Goal: Information Seeking & Learning: Learn about a topic

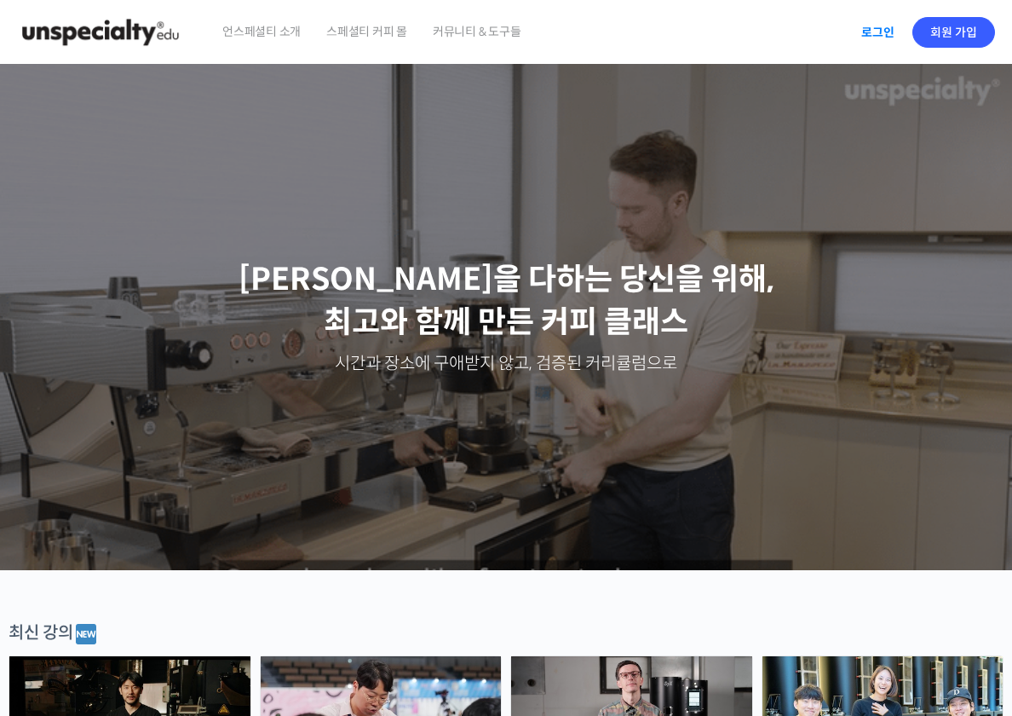
click at [892, 32] on link "로그인" at bounding box center [878, 32] width 54 height 39
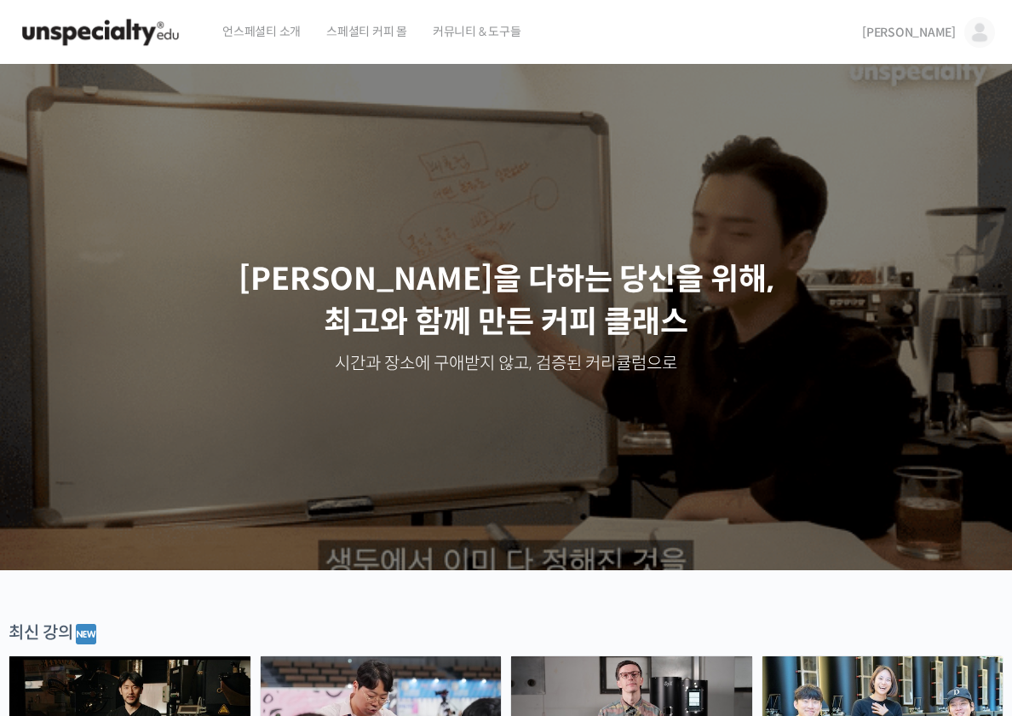
click at [952, 38] on span "[PERSON_NAME]" at bounding box center [909, 32] width 94 height 15
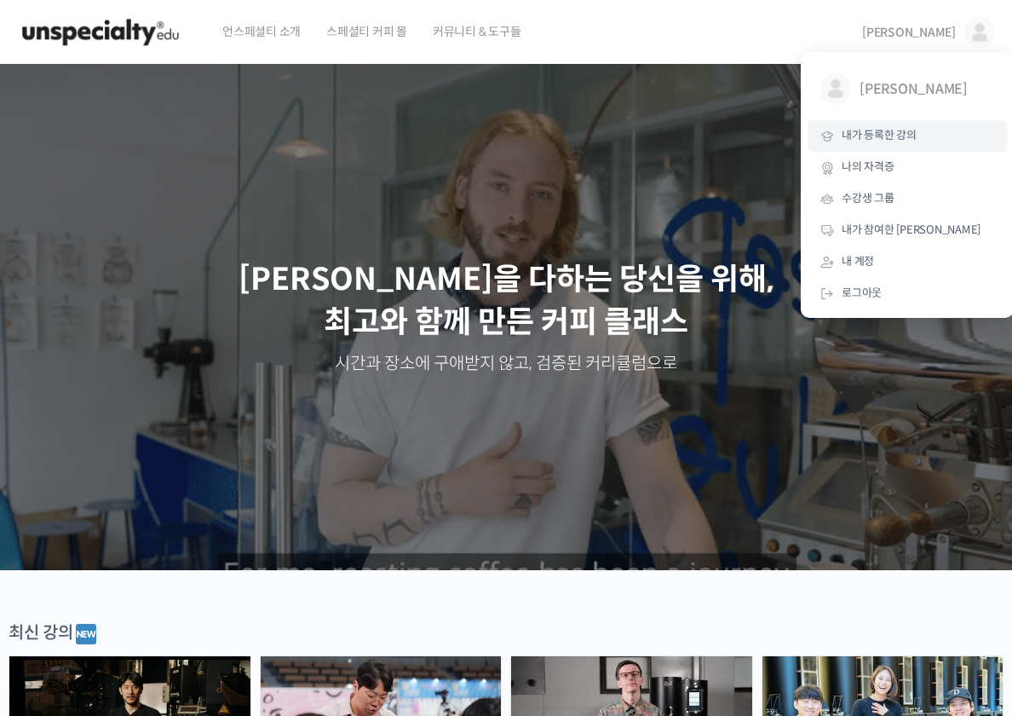
click at [936, 130] on link "내가 등록한 강의" at bounding box center [907, 136] width 199 height 32
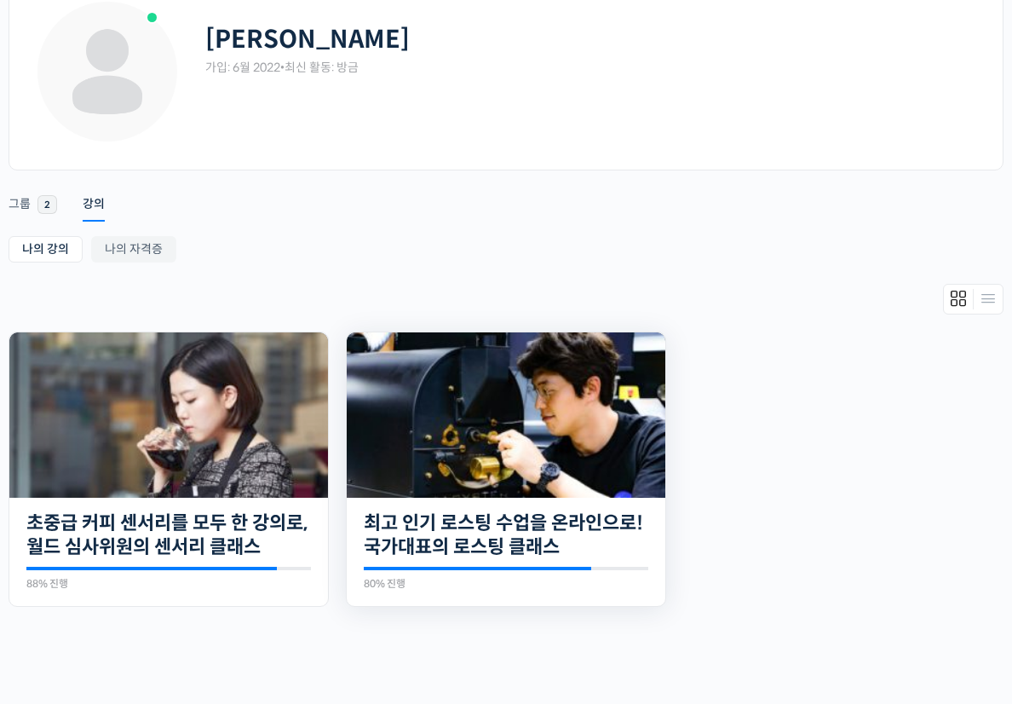
scroll to position [211, 0]
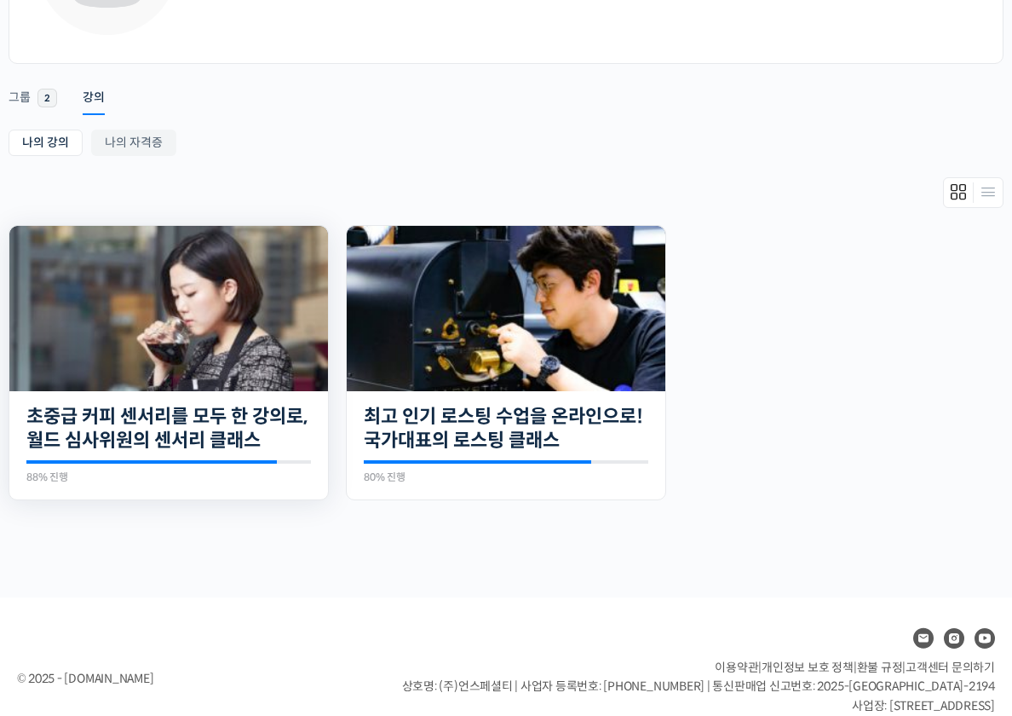
click at [203, 306] on img at bounding box center [168, 308] width 319 height 165
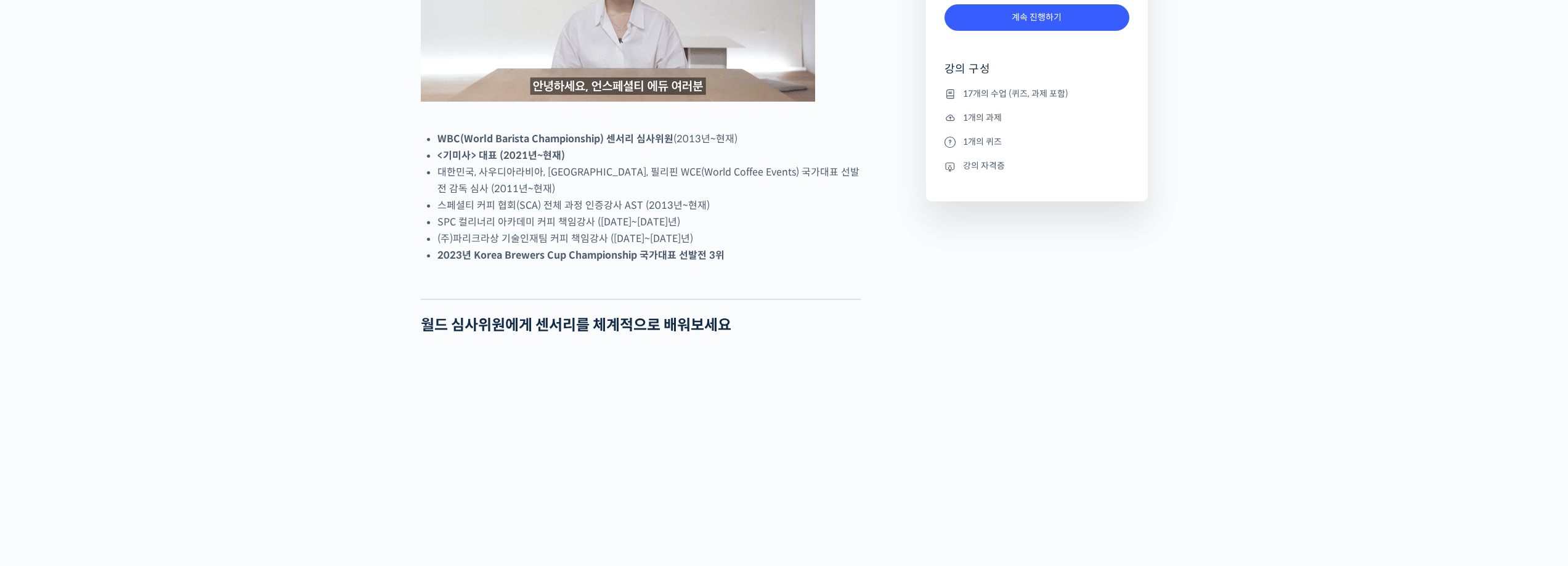
scroll to position [739, 0]
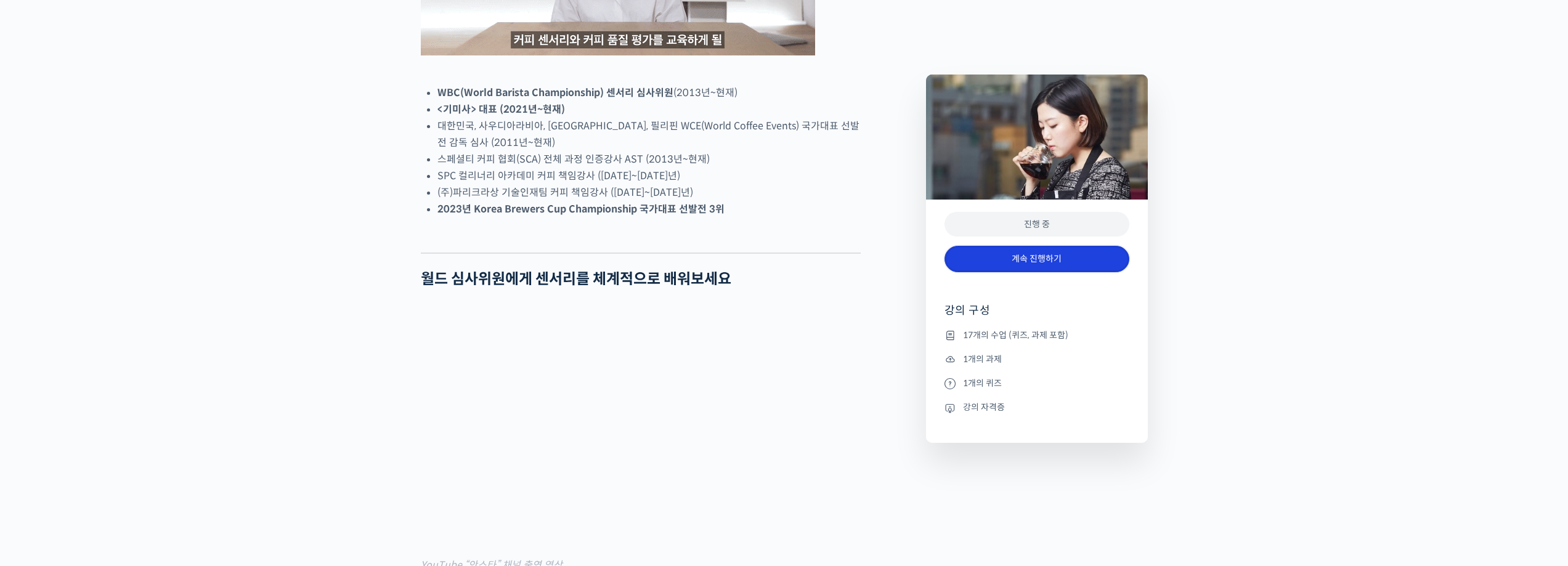
click at [731, 251] on link "계속 진행하기" at bounding box center [1037, 259] width 185 height 27
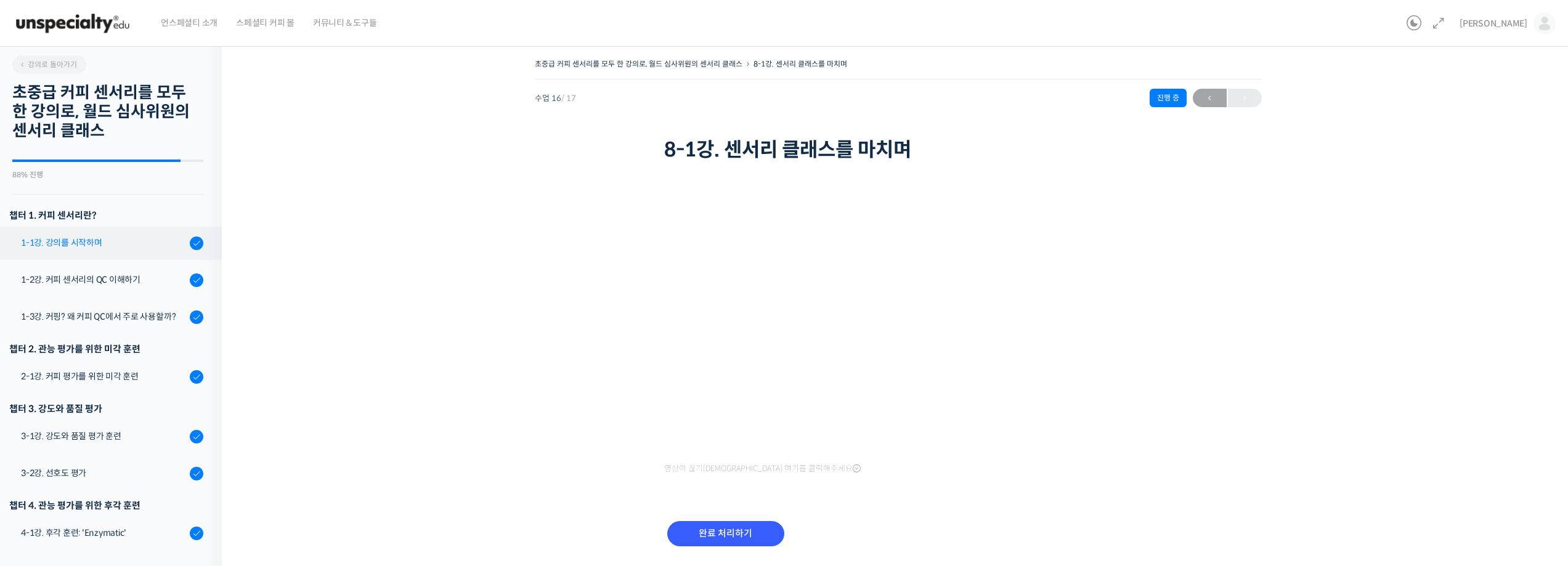
click at [121, 244] on div "1-1강. 강의를 시작하며" at bounding box center [103, 242] width 165 height 14
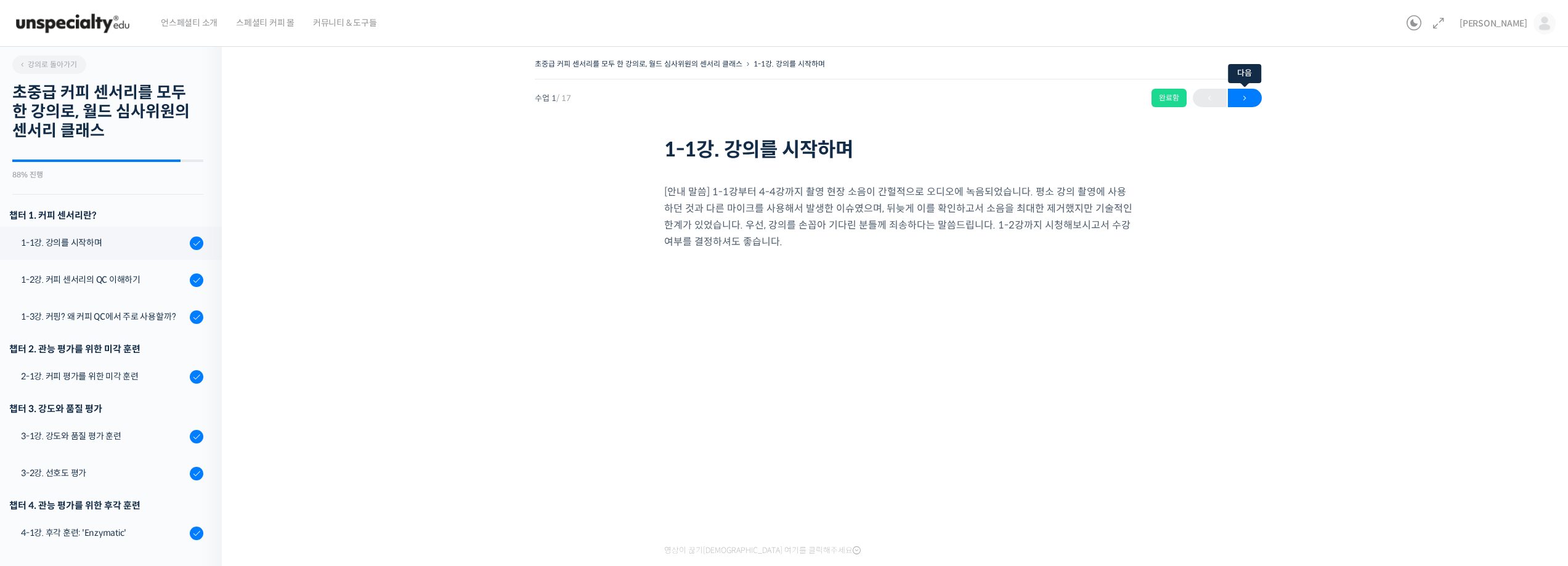
click at [1251, 98] on span "→" at bounding box center [1245, 98] width 34 height 17
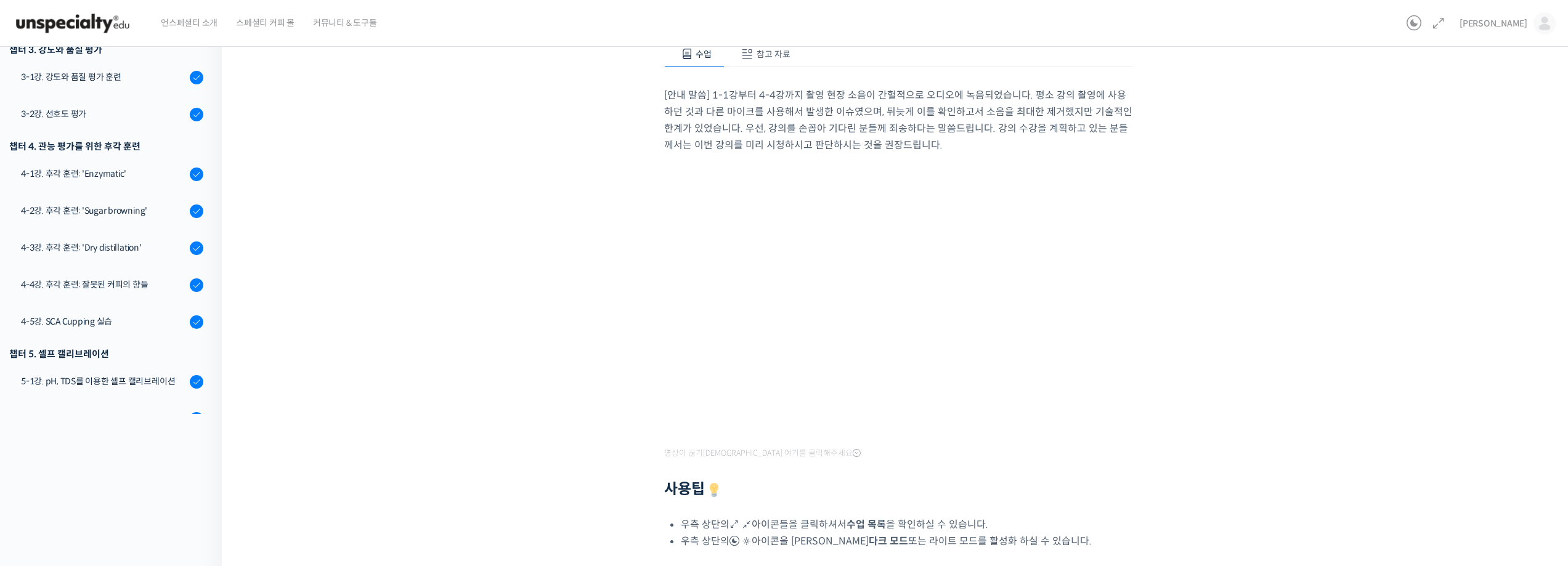
scroll to position [4, 0]
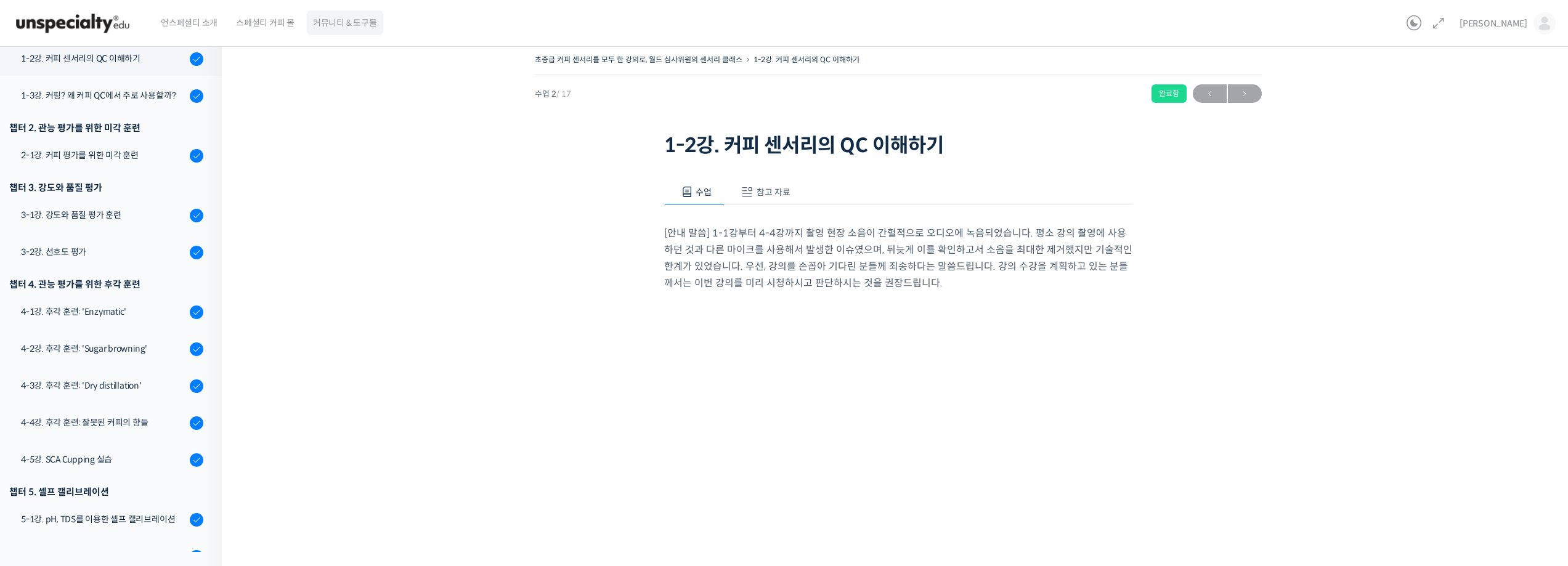
click at [359, 31] on span "커뮤니티 & 도구들" at bounding box center [345, 22] width 64 height 47
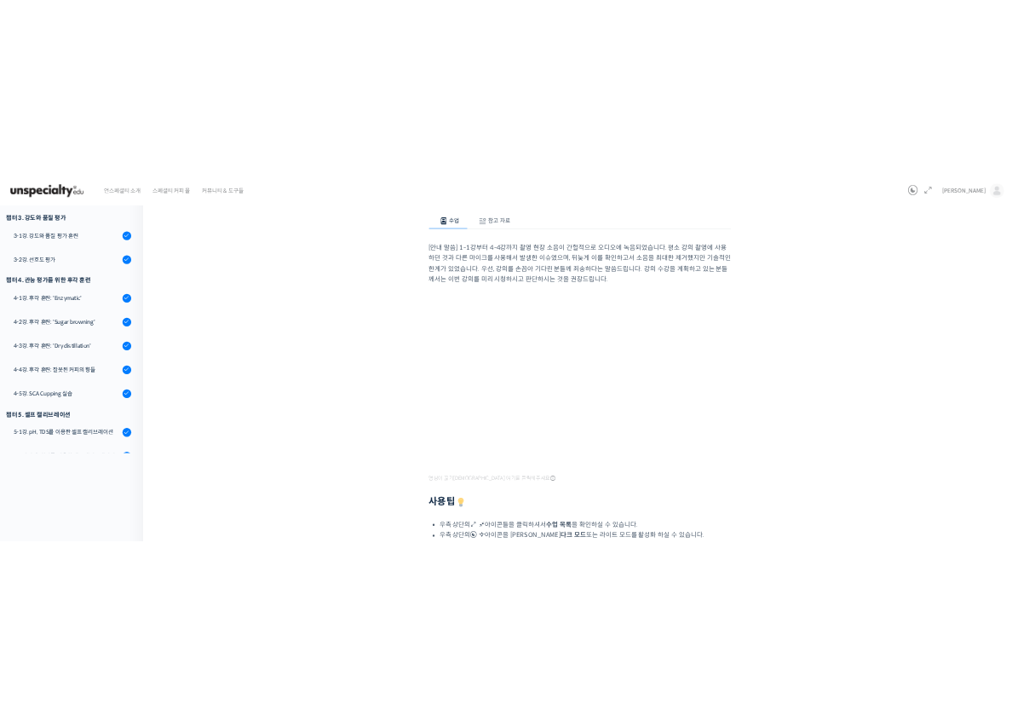
scroll to position [176, 0]
